Goal: Obtain resource: Download file/media

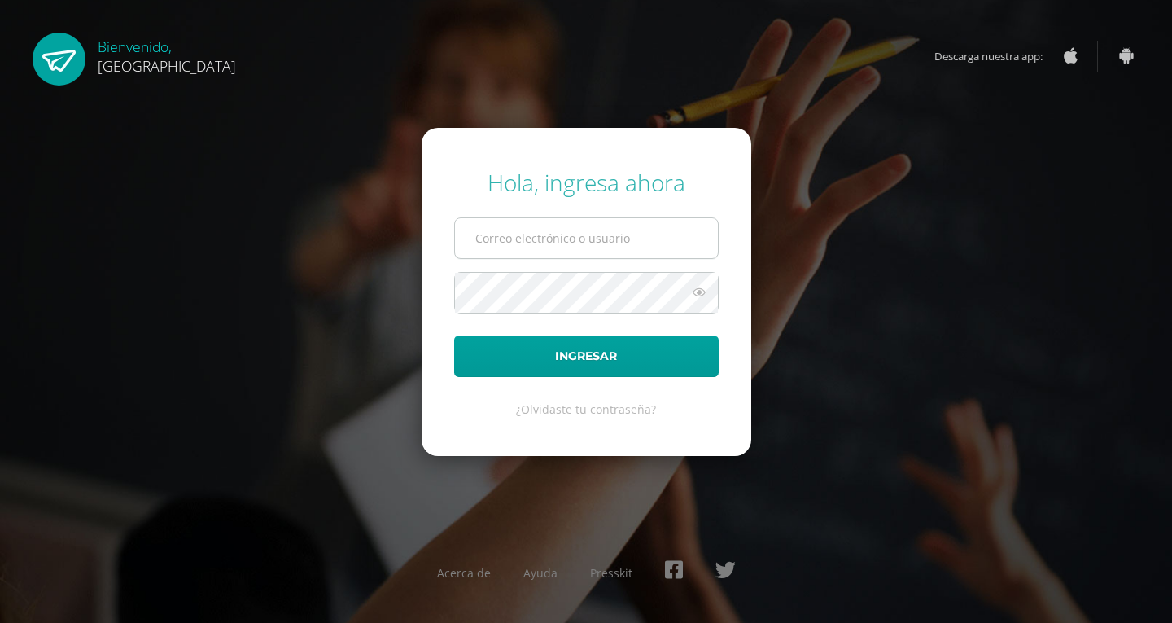
click at [585, 249] on input "text" at bounding box center [586, 238] width 263 height 40
type input "sandra.diaz@colegiobelga.edu.gt"
click at [697, 292] on icon at bounding box center [698, 292] width 21 height 20
click at [697, 292] on icon at bounding box center [698, 292] width 23 height 20
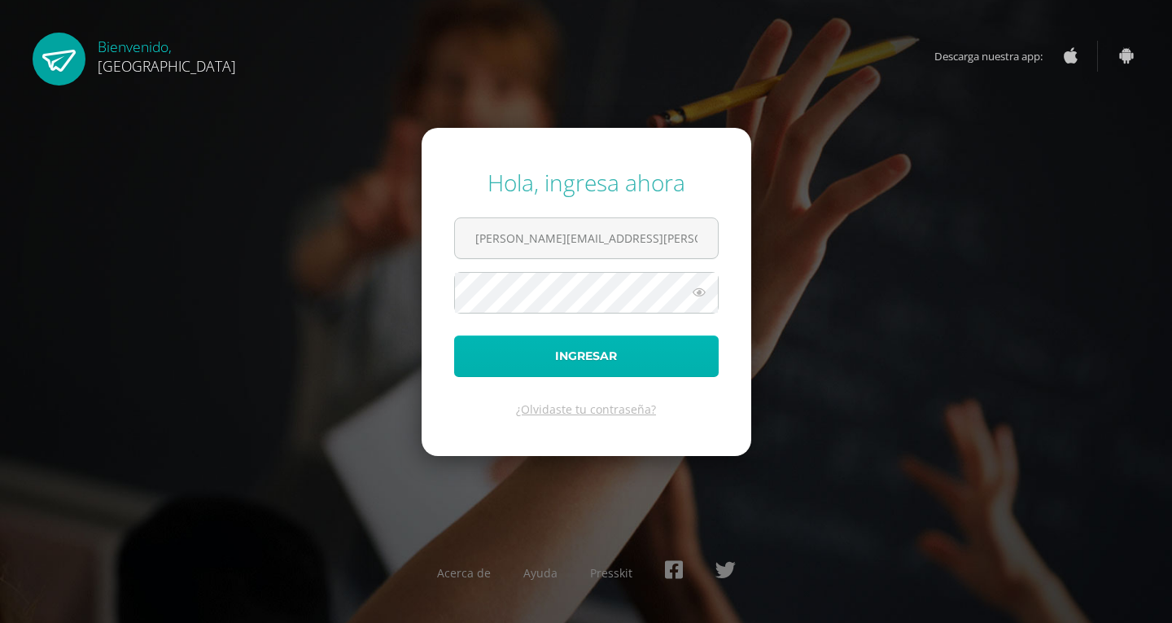
click at [579, 352] on button "Ingresar" at bounding box center [586, 356] width 264 height 42
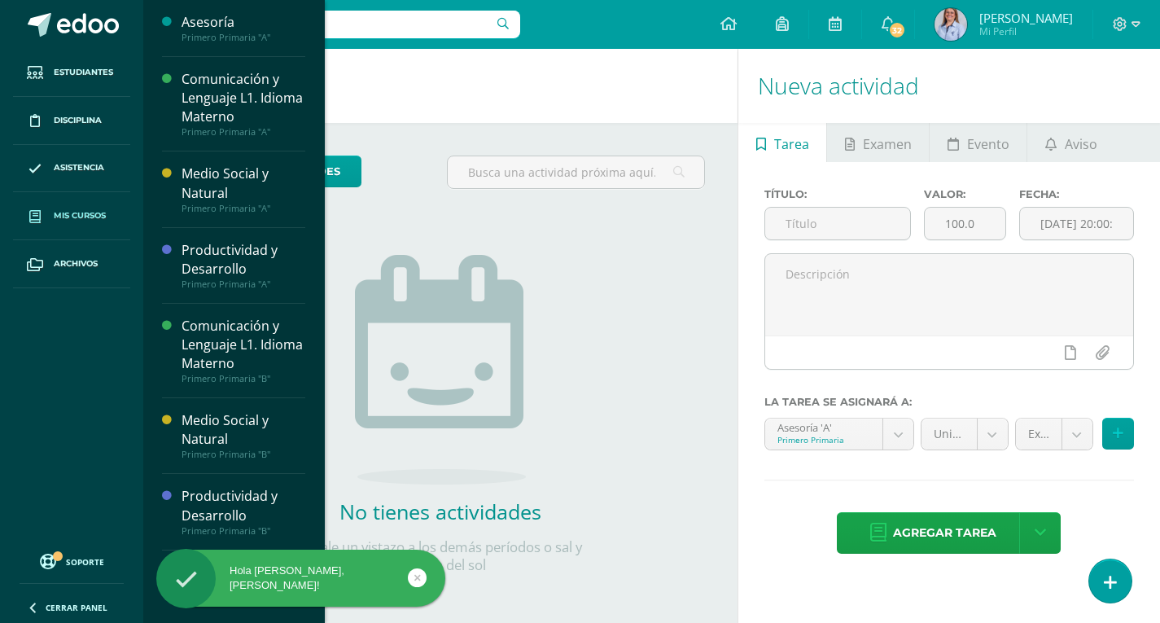
click at [59, 216] on span "Mis cursos" at bounding box center [80, 215] width 52 height 13
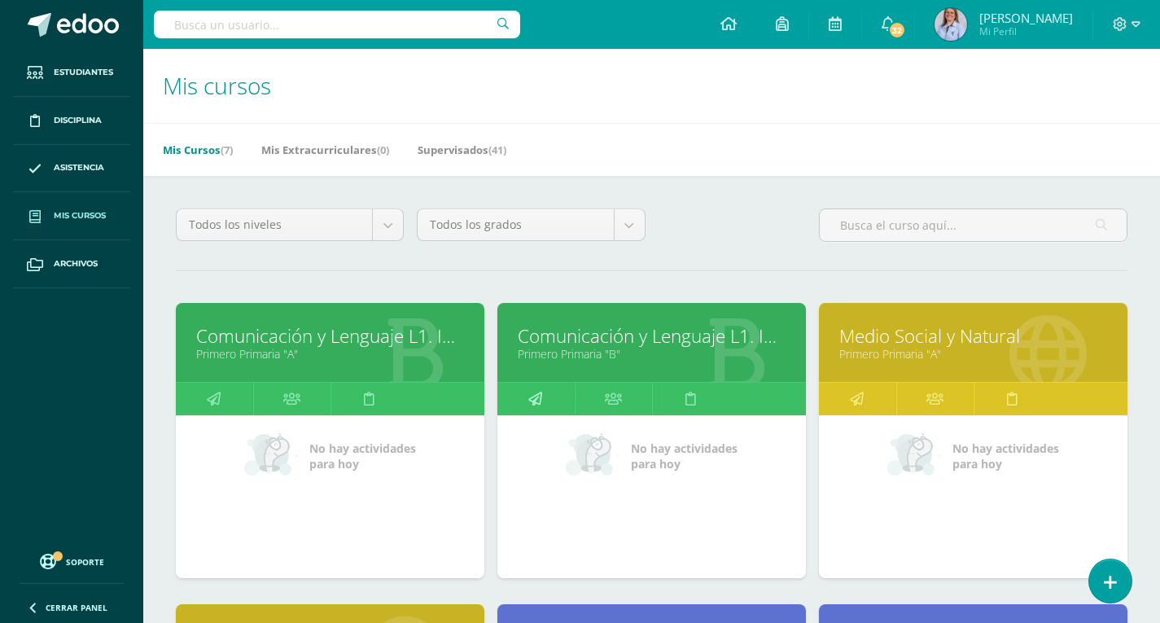
click at [542, 401] on icon at bounding box center [535, 398] width 14 height 32
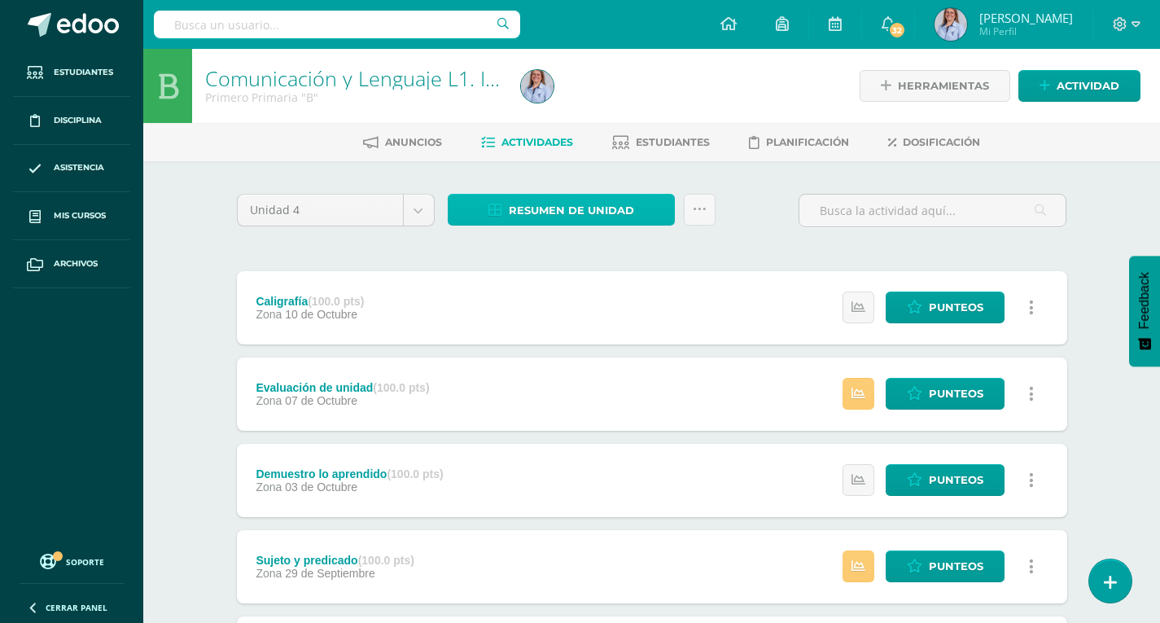
click at [572, 203] on span "Resumen de unidad" at bounding box center [571, 210] width 125 height 30
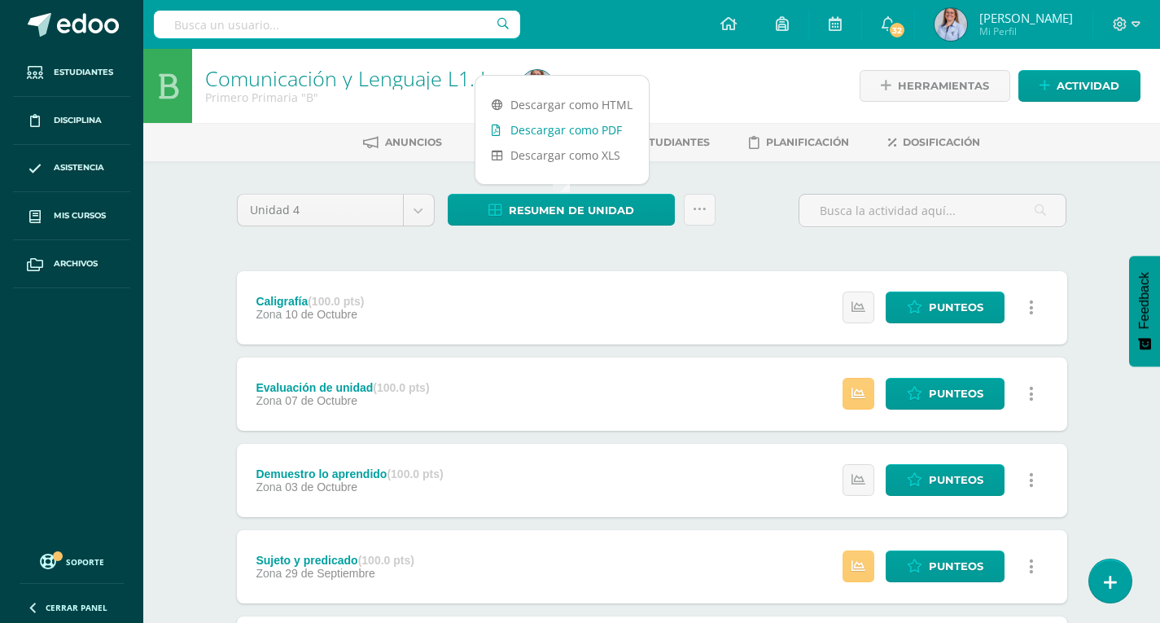
click at [571, 125] on link "Descargar como PDF" at bounding box center [561, 129] width 173 height 25
click at [1133, 19] on icon at bounding box center [1135, 24] width 9 height 15
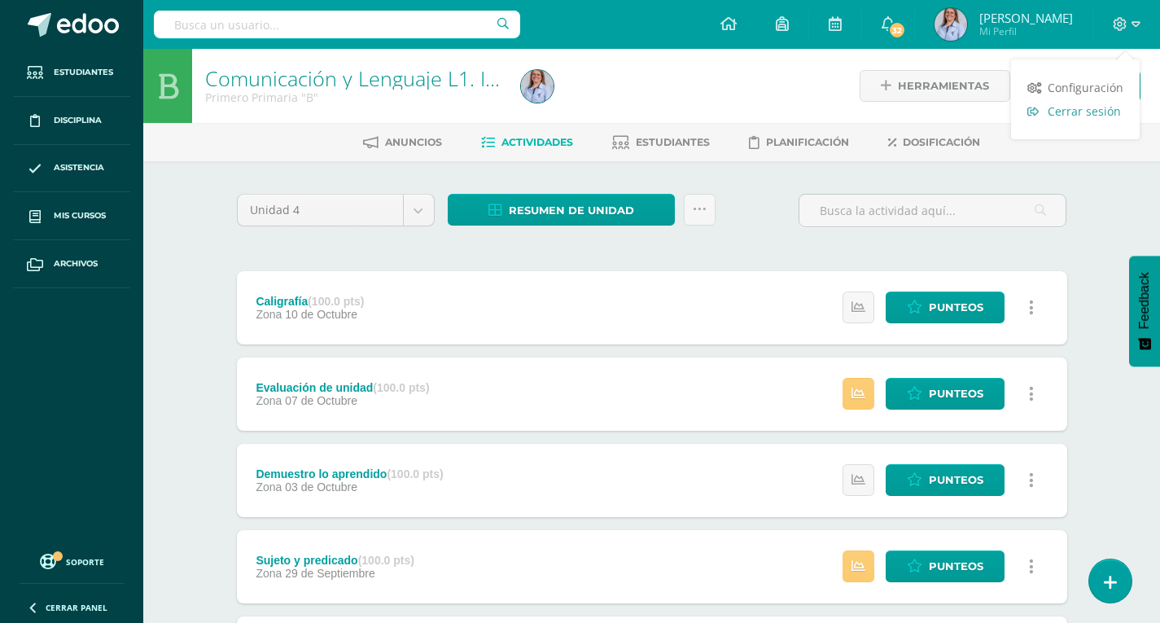
click at [1079, 111] on span "Cerrar sesión" at bounding box center [1083, 110] width 73 height 15
